Goal: Use online tool/utility: Utilize a website feature to perform a specific function

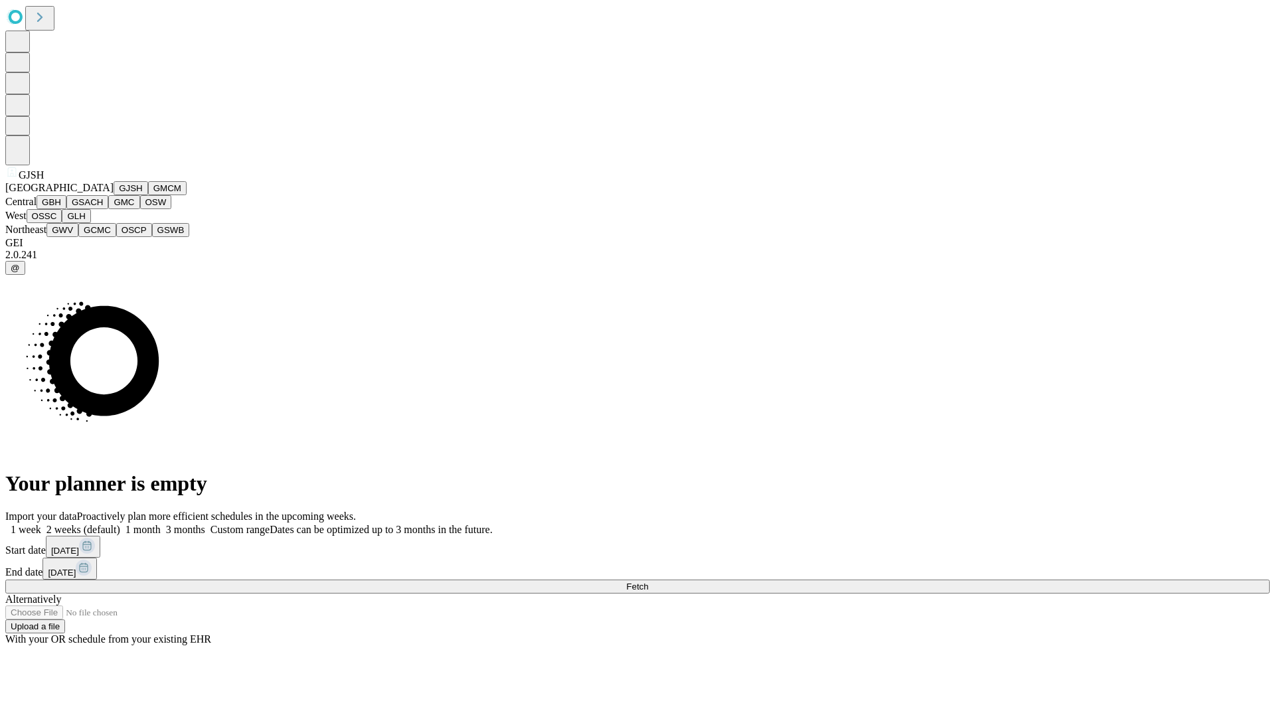
click at [114, 195] on button "GJSH" at bounding box center [131, 188] width 35 height 14
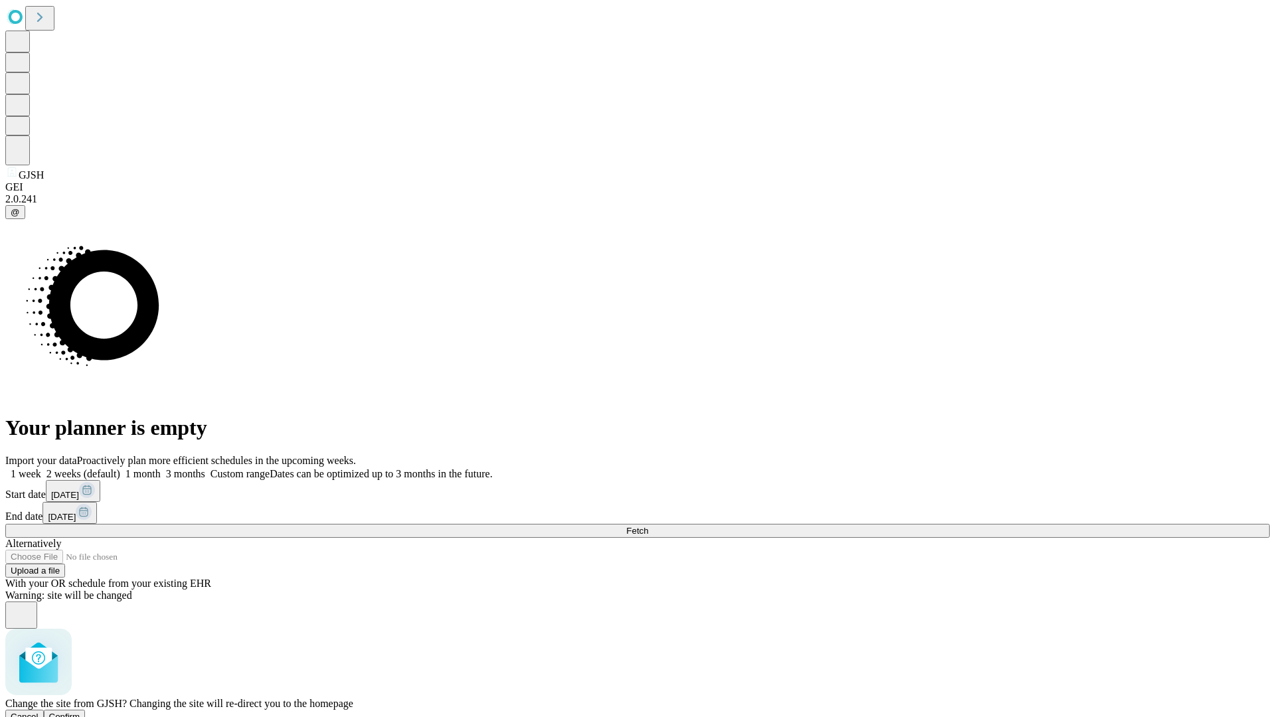
click at [80, 712] on span "Confirm" at bounding box center [64, 717] width 31 height 10
click at [120, 468] on label "2 weeks (default)" at bounding box center [80, 473] width 79 height 11
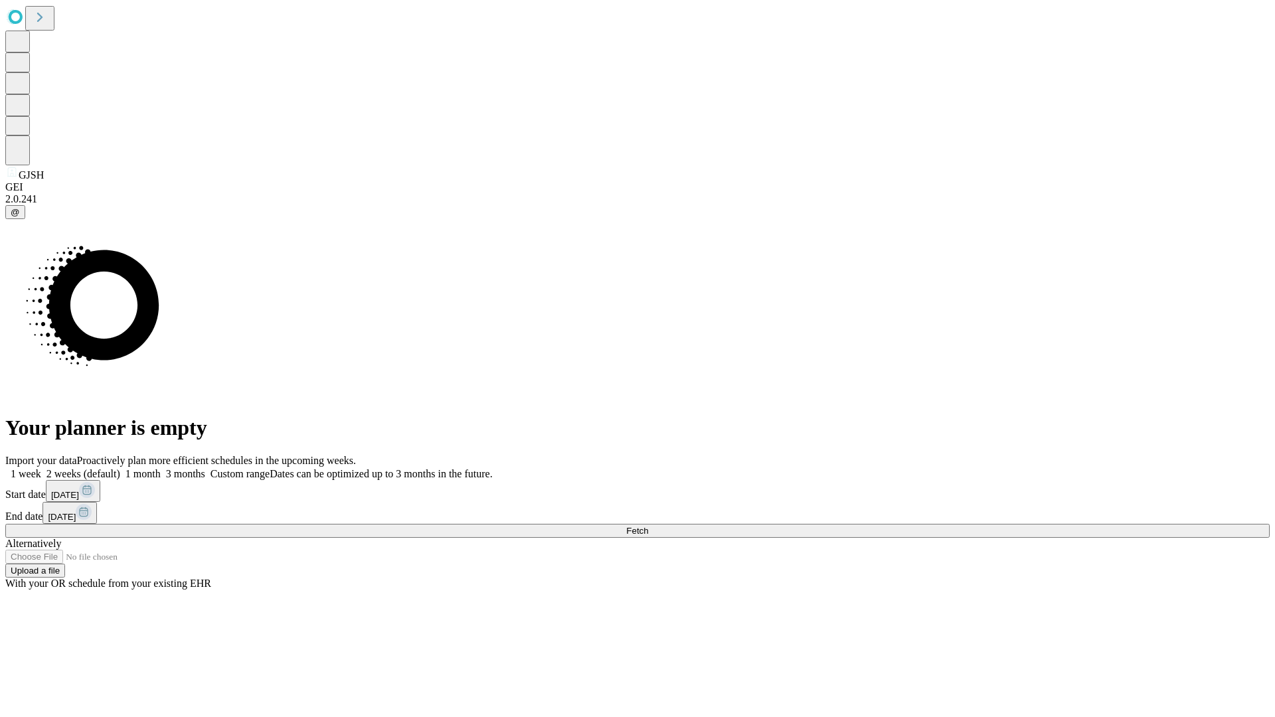
click at [648, 526] on span "Fetch" at bounding box center [637, 531] width 22 height 10
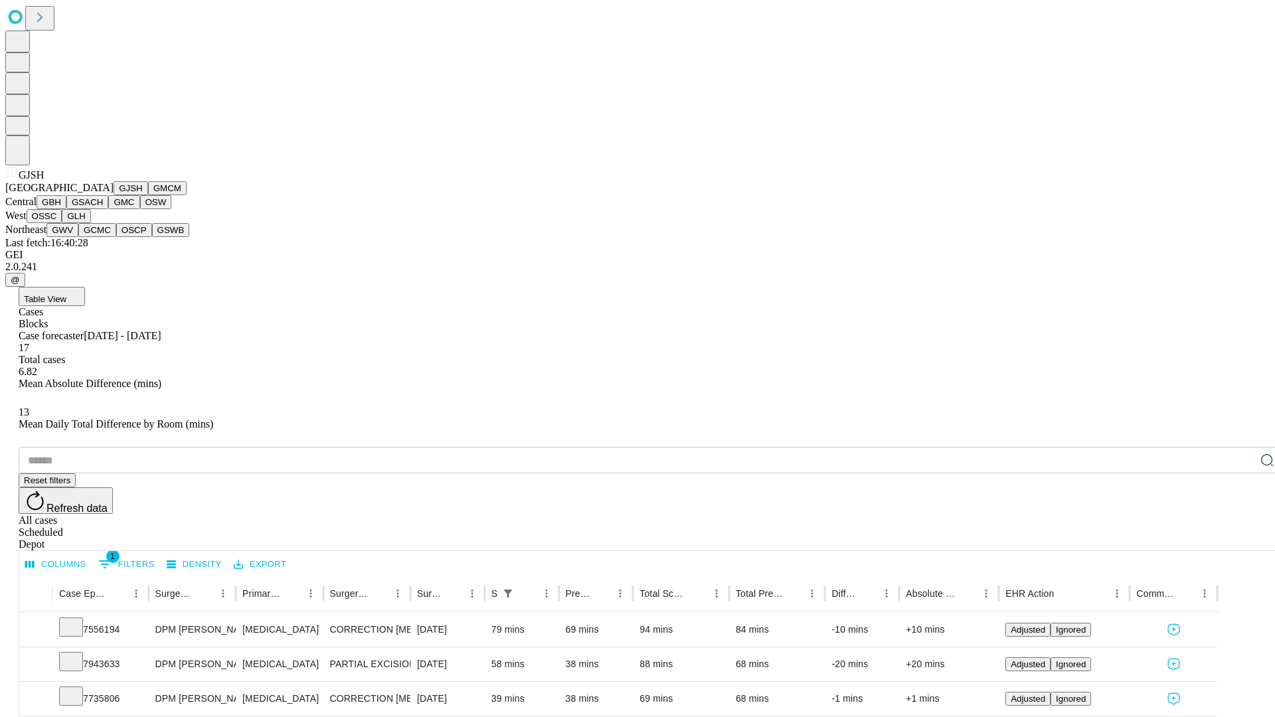
click at [148, 195] on button "GMCM" at bounding box center [167, 188] width 39 height 14
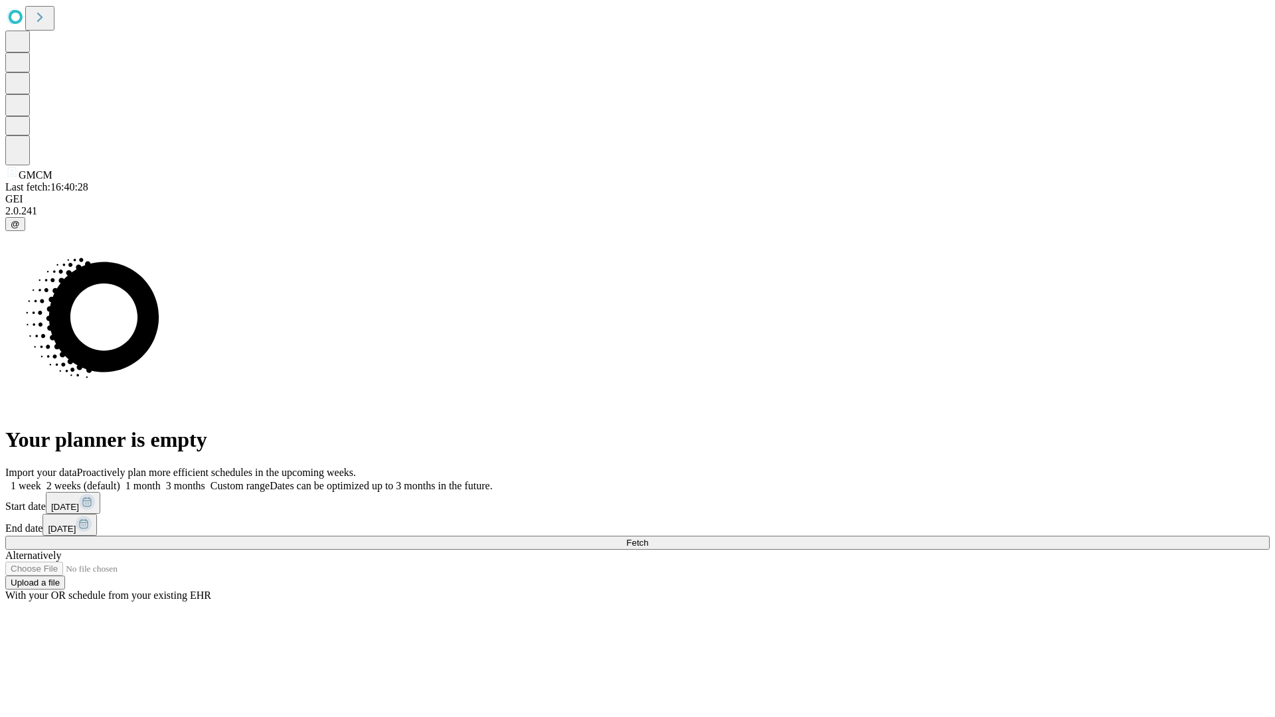
click at [120, 480] on label "2 weeks (default)" at bounding box center [80, 485] width 79 height 11
click at [648, 538] on span "Fetch" at bounding box center [637, 543] width 22 height 10
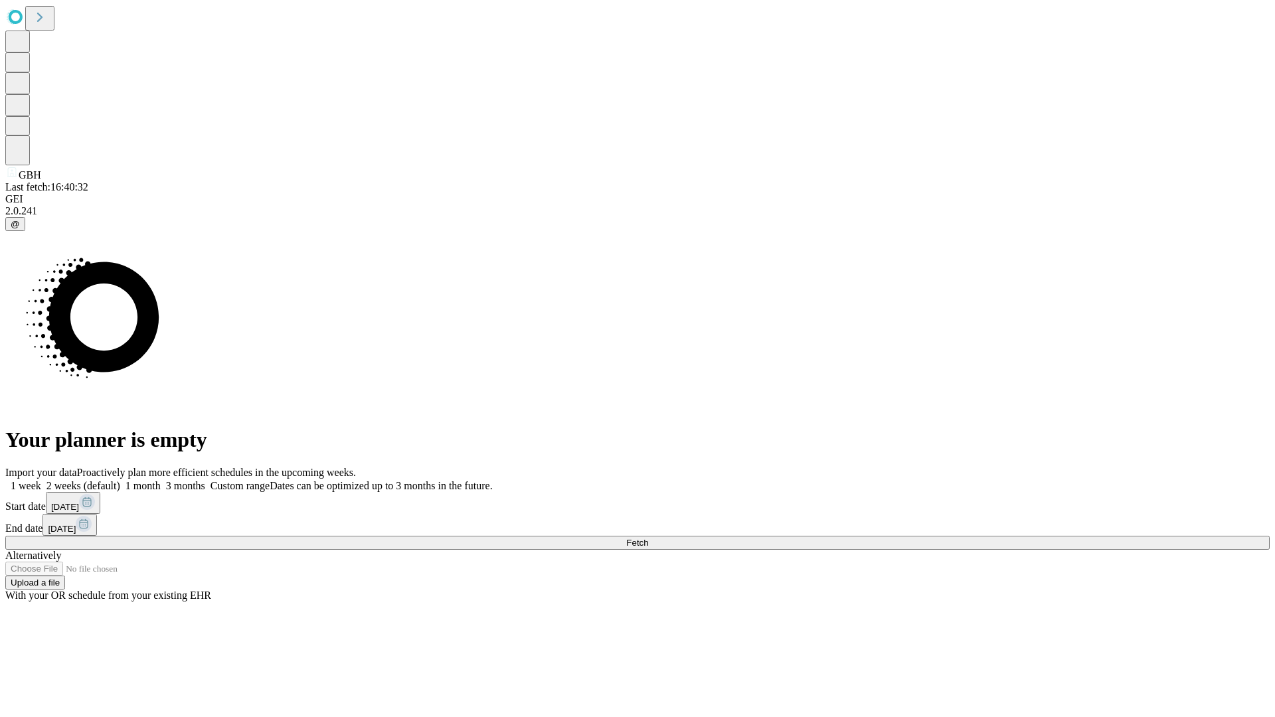
click at [120, 480] on label "2 weeks (default)" at bounding box center [80, 485] width 79 height 11
click at [648, 538] on span "Fetch" at bounding box center [637, 543] width 22 height 10
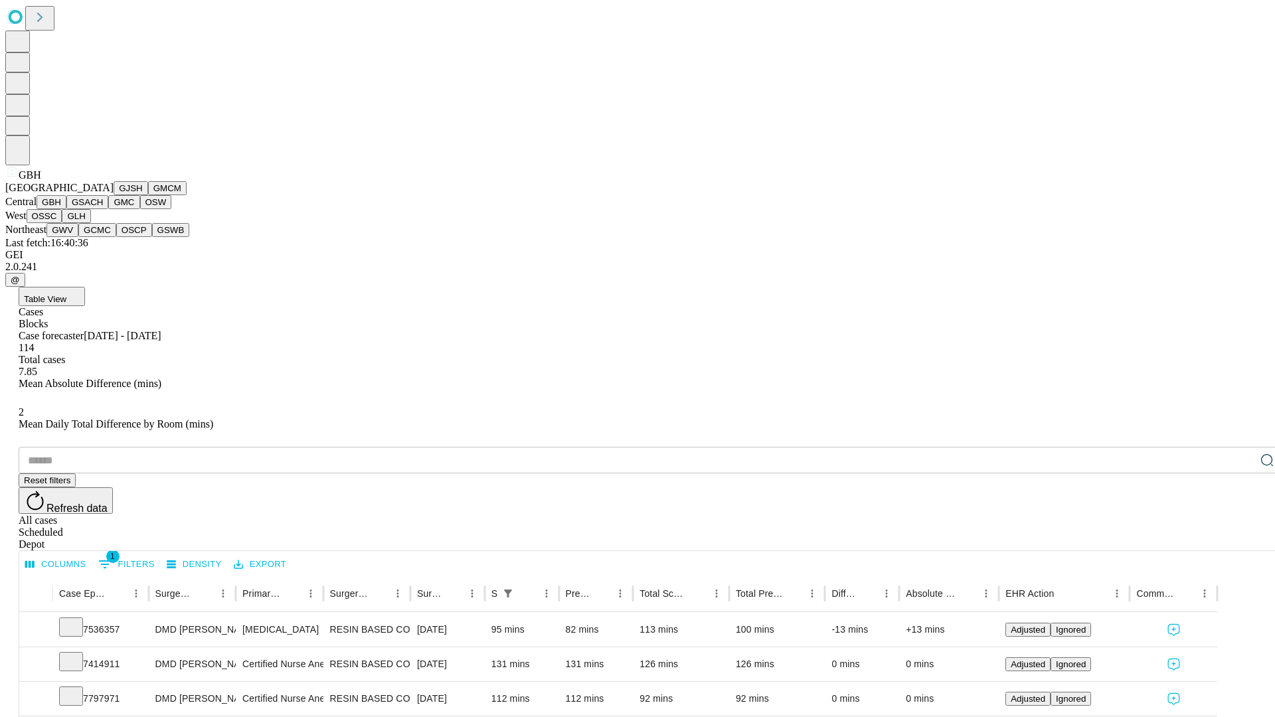
click at [103, 209] on button "GSACH" at bounding box center [87, 202] width 42 height 14
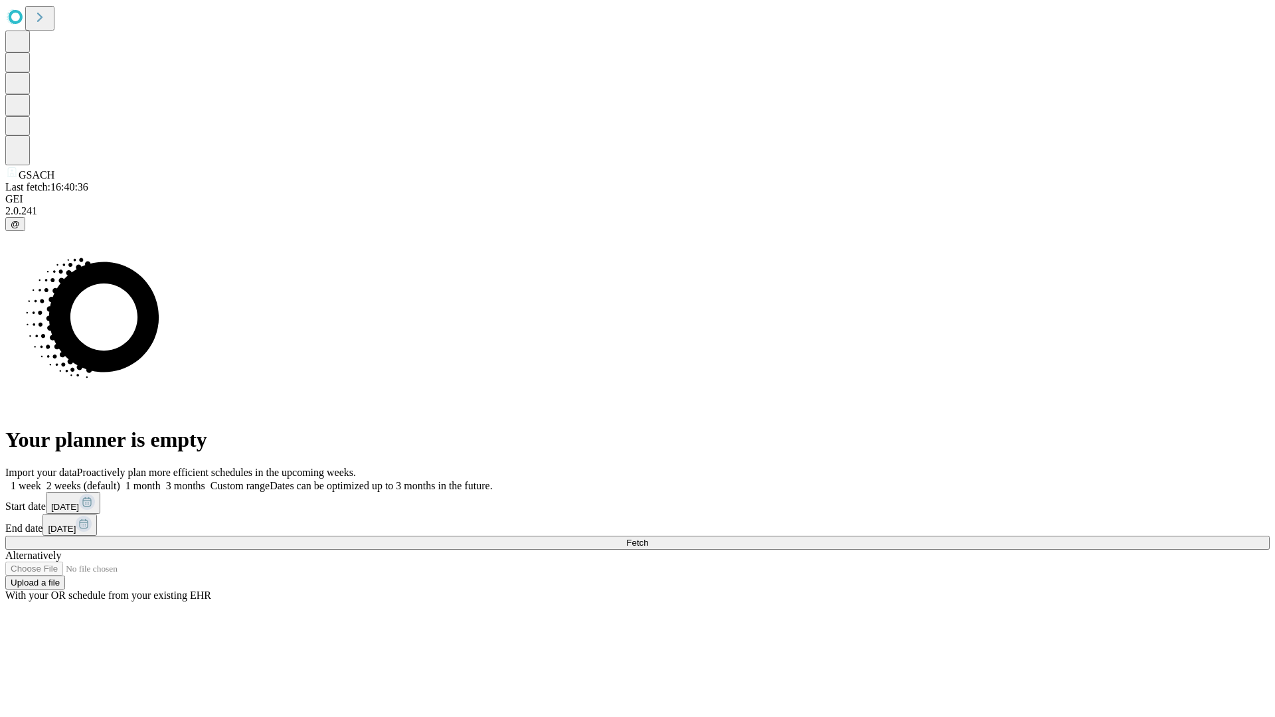
click at [120, 480] on label "2 weeks (default)" at bounding box center [80, 485] width 79 height 11
click at [648, 538] on span "Fetch" at bounding box center [637, 543] width 22 height 10
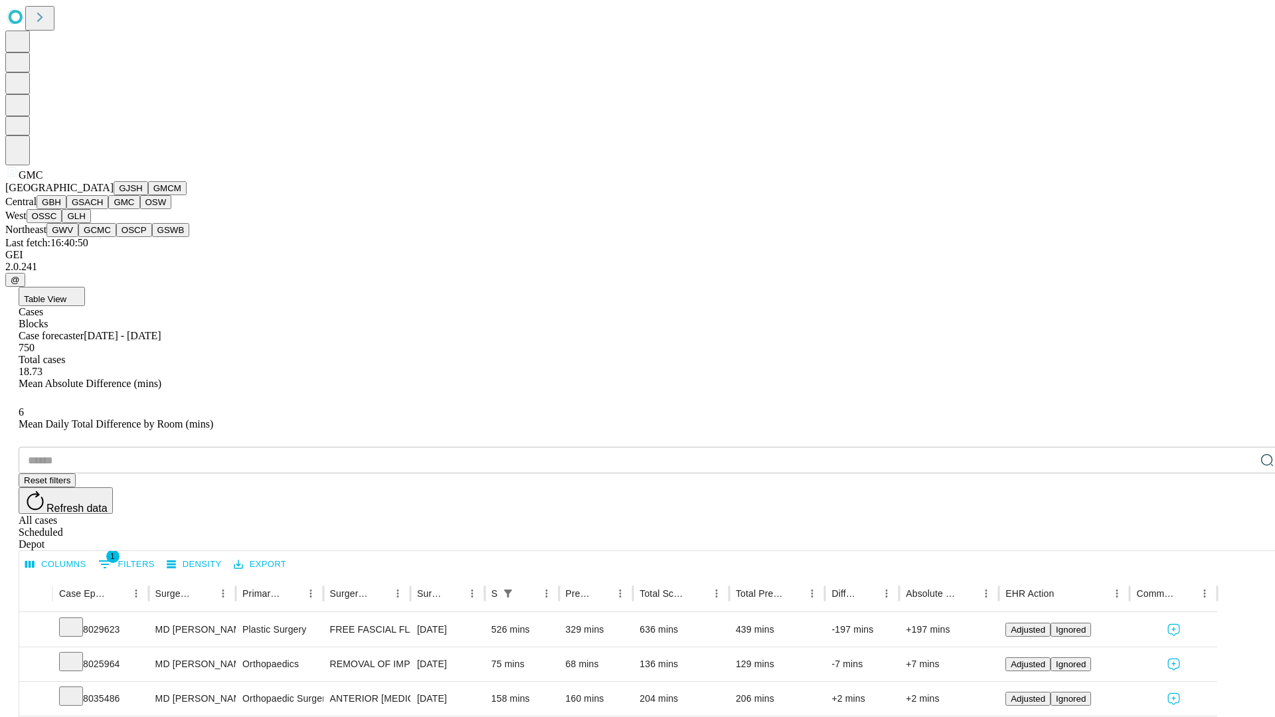
click at [140, 209] on button "OSW" at bounding box center [156, 202] width 32 height 14
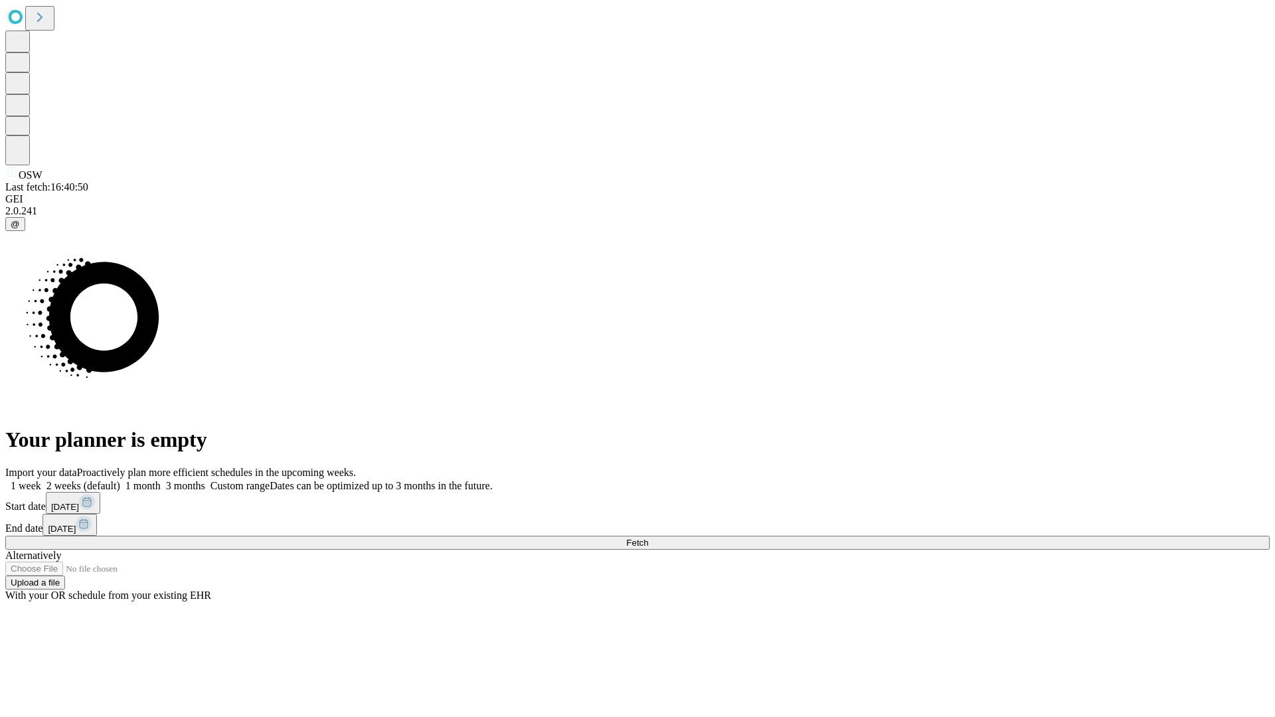
click at [120, 480] on label "2 weeks (default)" at bounding box center [80, 485] width 79 height 11
click at [648, 538] on span "Fetch" at bounding box center [637, 543] width 22 height 10
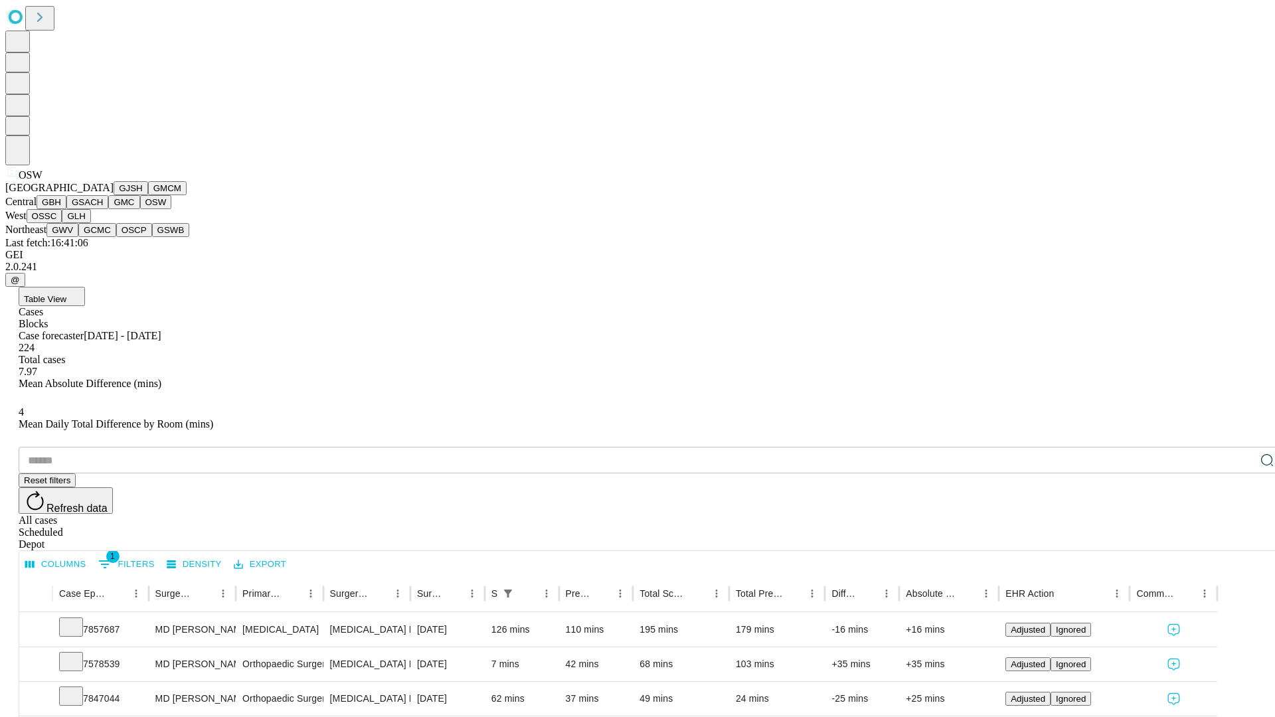
click at [62, 223] on button "OSSC" at bounding box center [45, 216] width 36 height 14
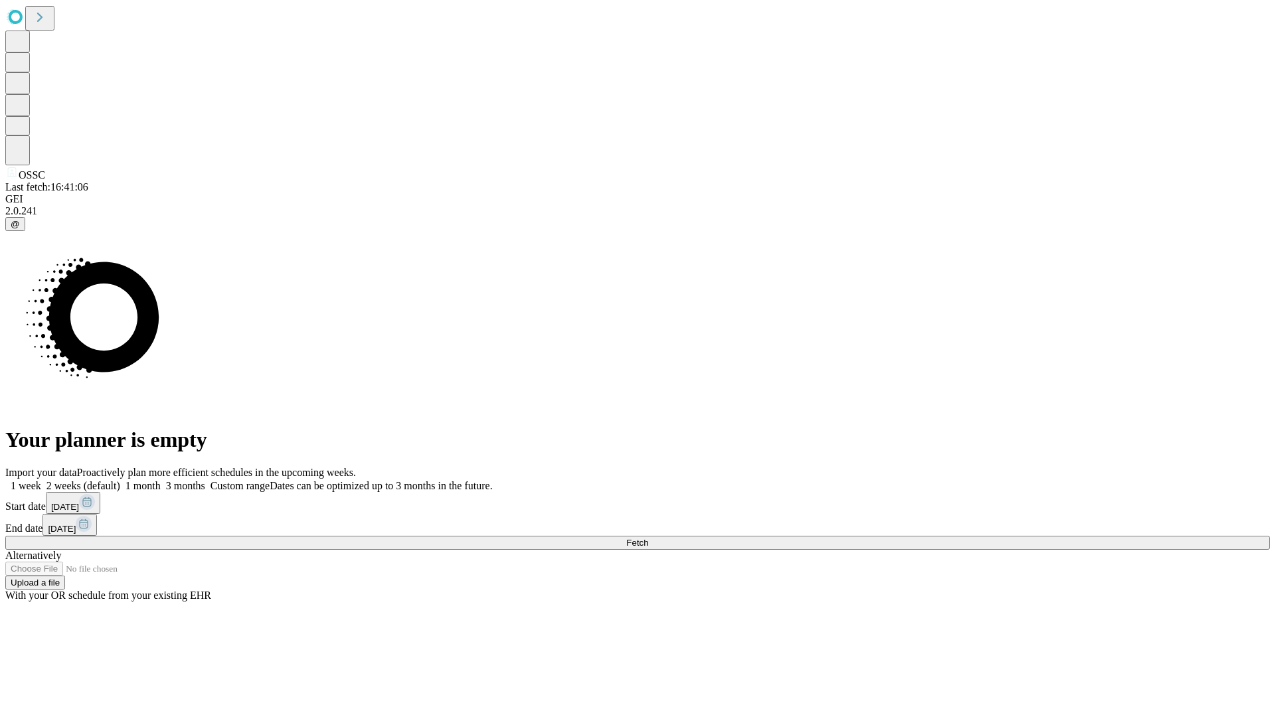
click at [648, 538] on span "Fetch" at bounding box center [637, 543] width 22 height 10
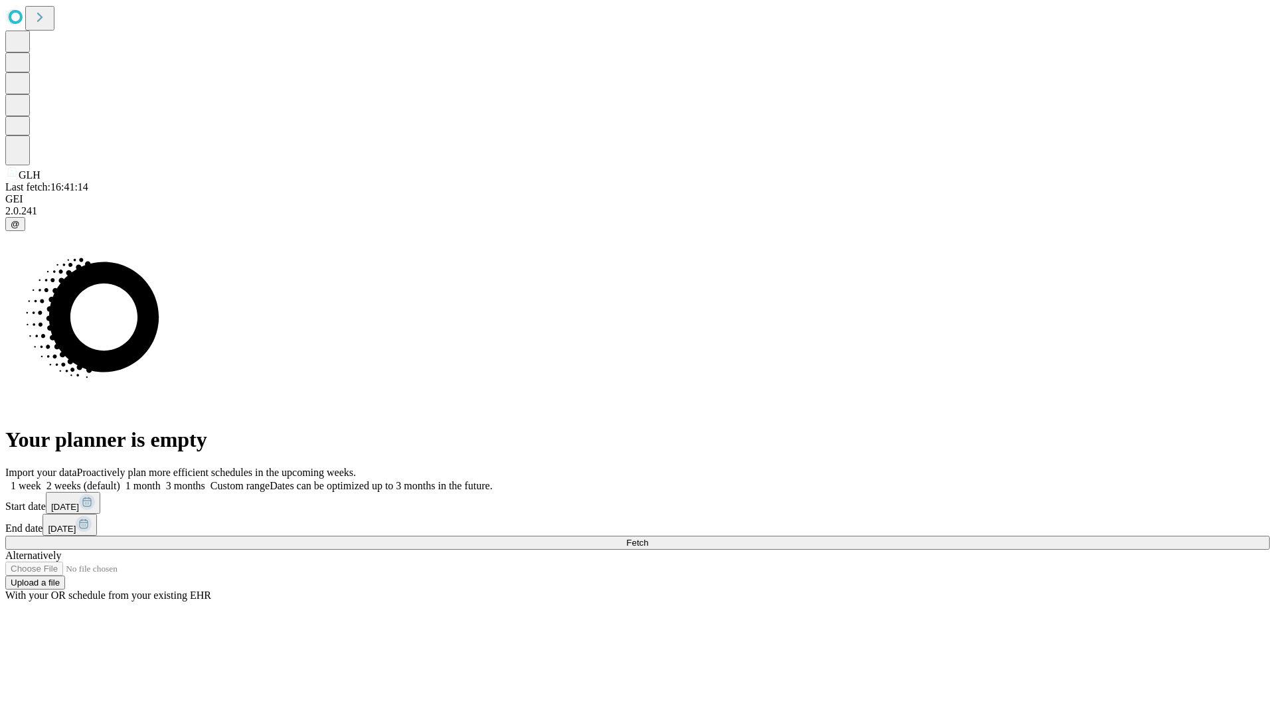
click at [648, 538] on span "Fetch" at bounding box center [637, 543] width 22 height 10
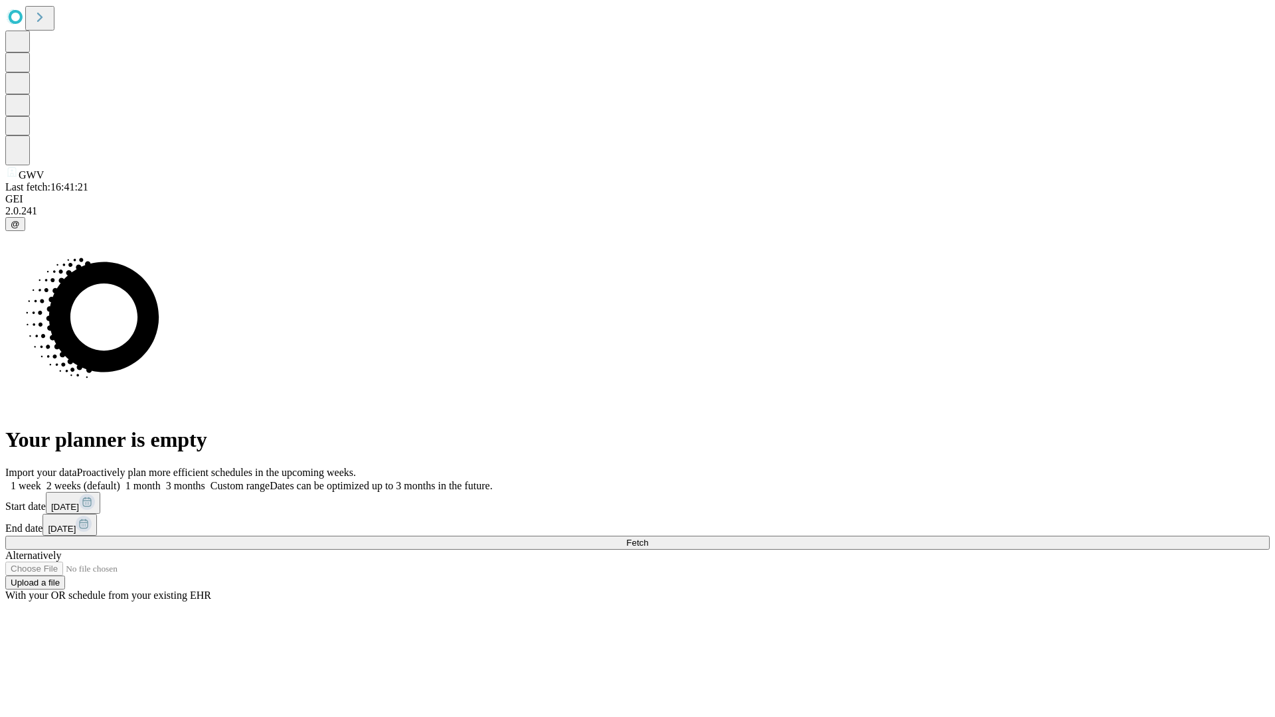
click at [648, 538] on span "Fetch" at bounding box center [637, 543] width 22 height 10
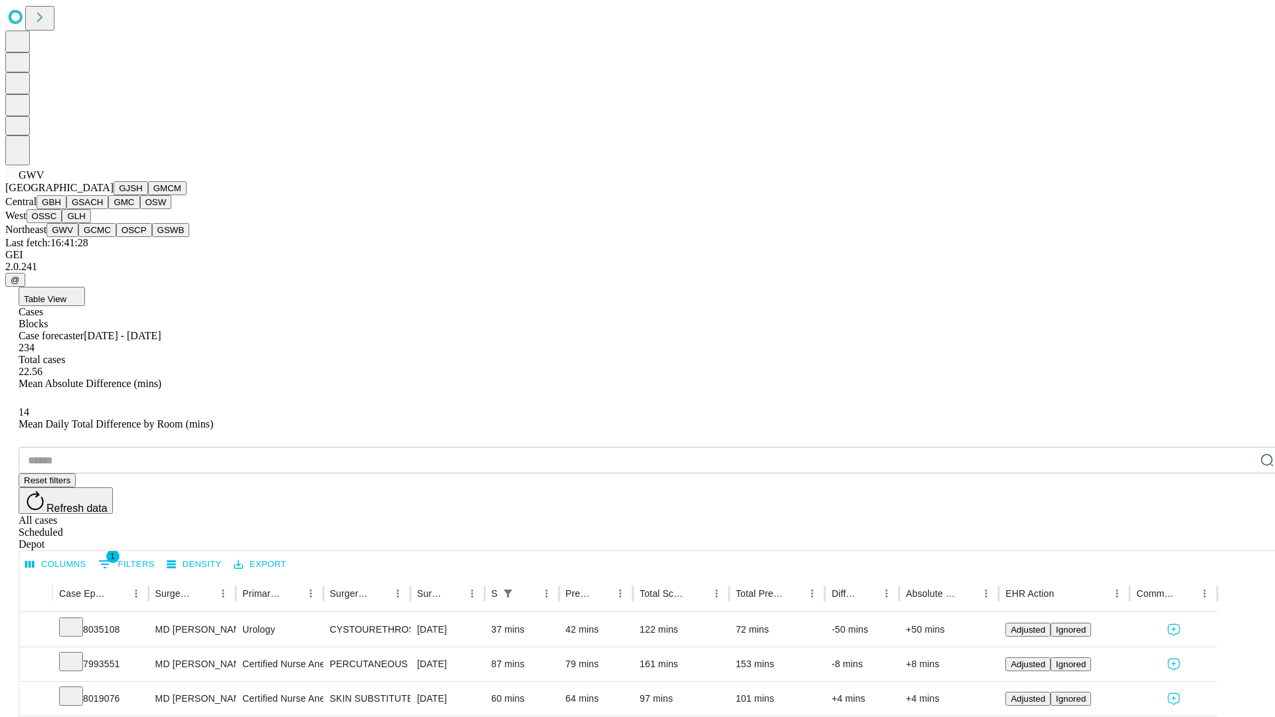
click at [103, 237] on button "GCMC" at bounding box center [97, 230] width 38 height 14
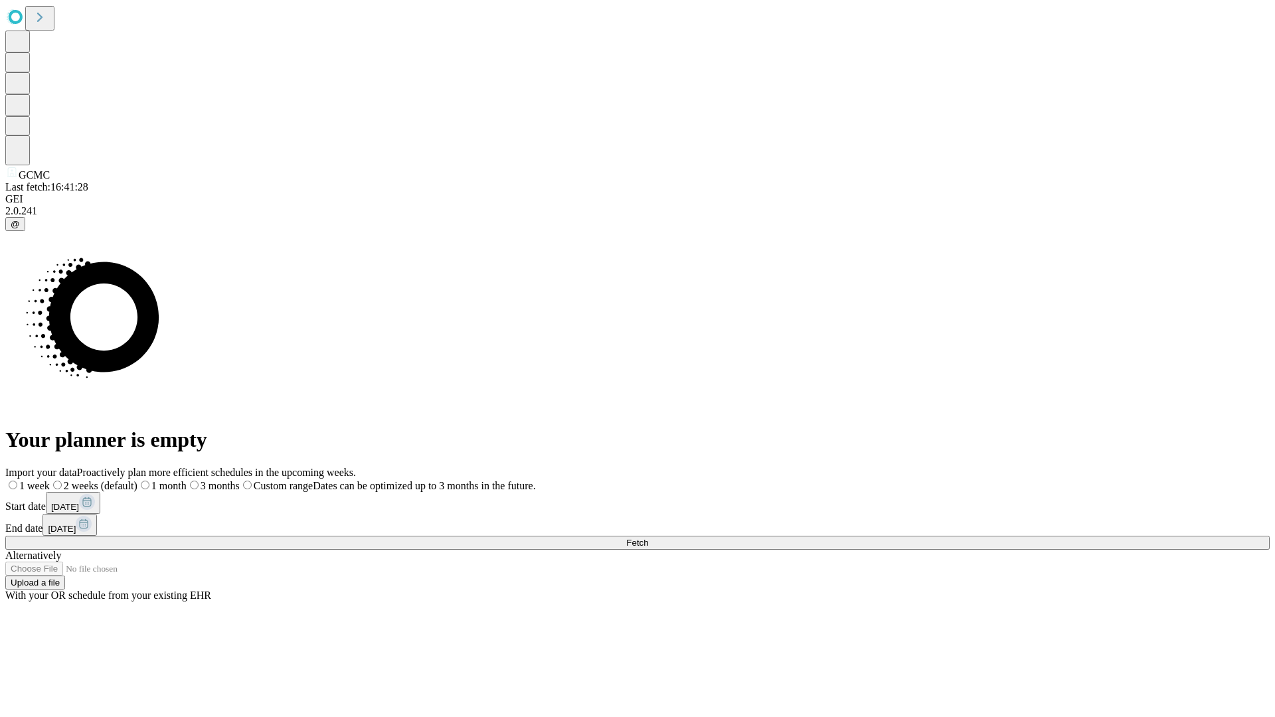
click at [137, 480] on label "2 weeks (default)" at bounding box center [94, 485] width 88 height 11
click at [648, 538] on span "Fetch" at bounding box center [637, 543] width 22 height 10
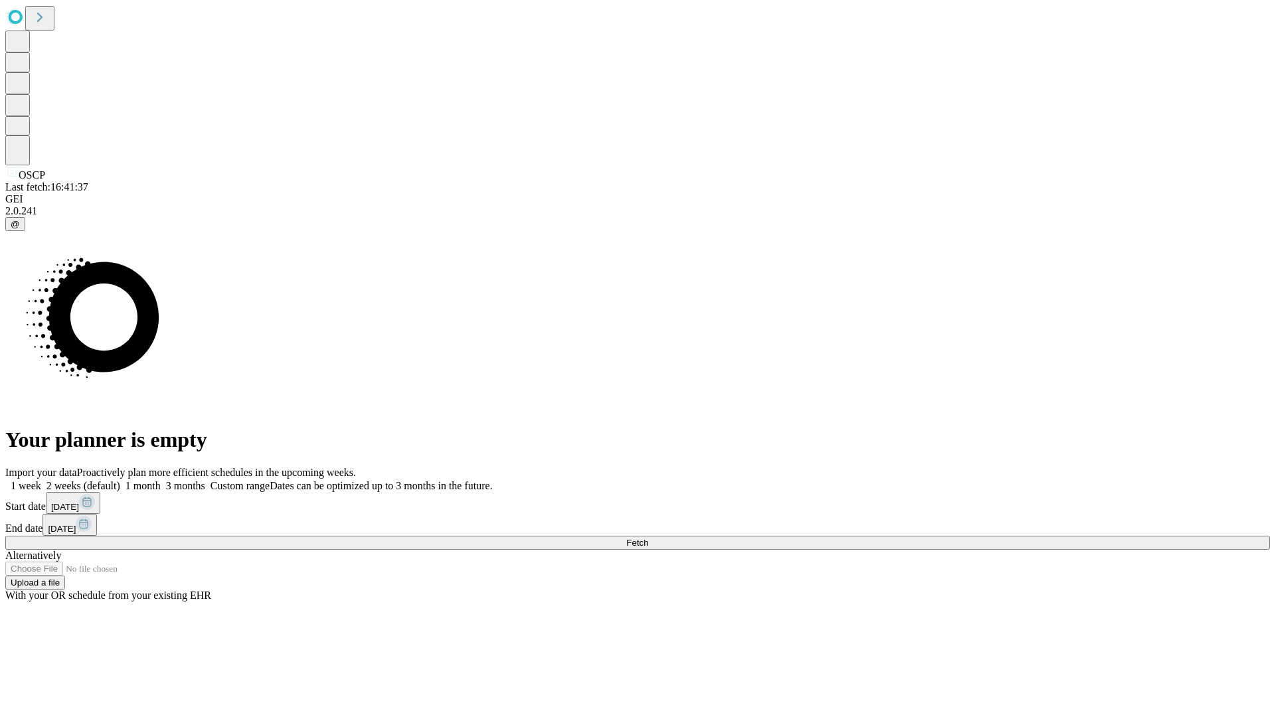
click at [120, 480] on label "2 weeks (default)" at bounding box center [80, 485] width 79 height 11
click at [648, 538] on span "Fetch" at bounding box center [637, 543] width 22 height 10
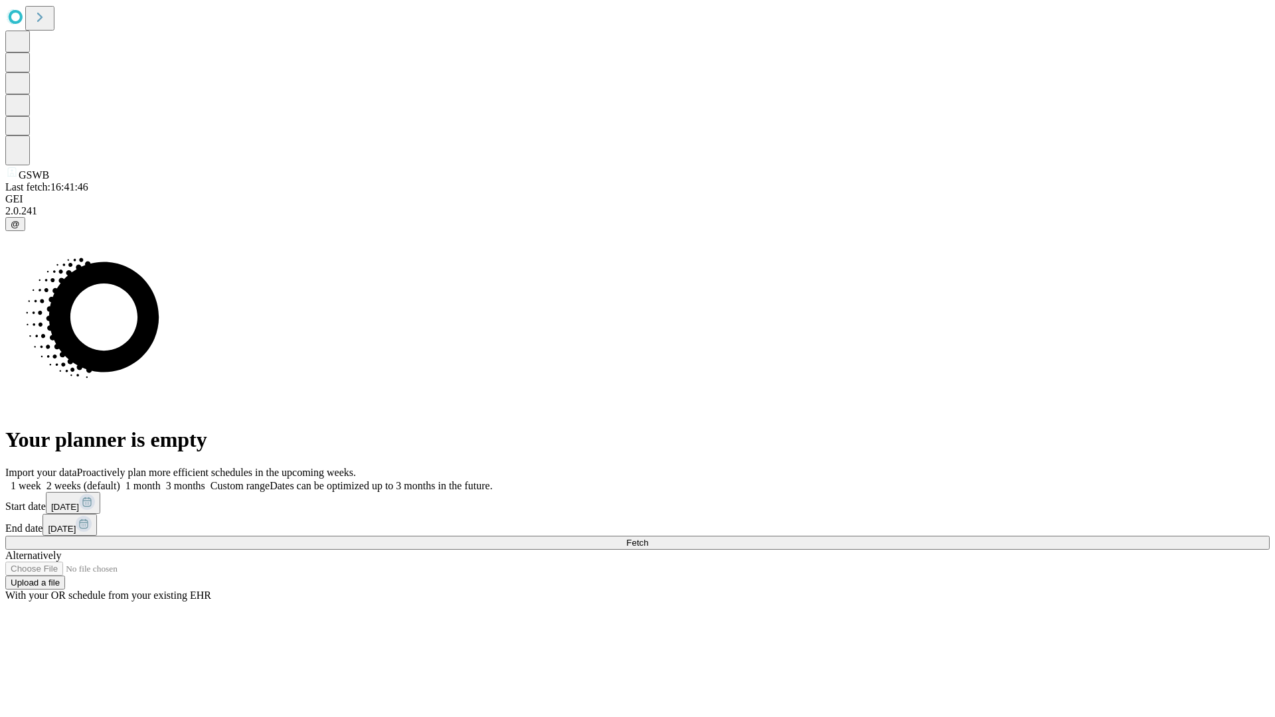
click at [120, 480] on label "2 weeks (default)" at bounding box center [80, 485] width 79 height 11
click at [648, 538] on span "Fetch" at bounding box center [637, 543] width 22 height 10
